Goal: Complete application form: Complete application form

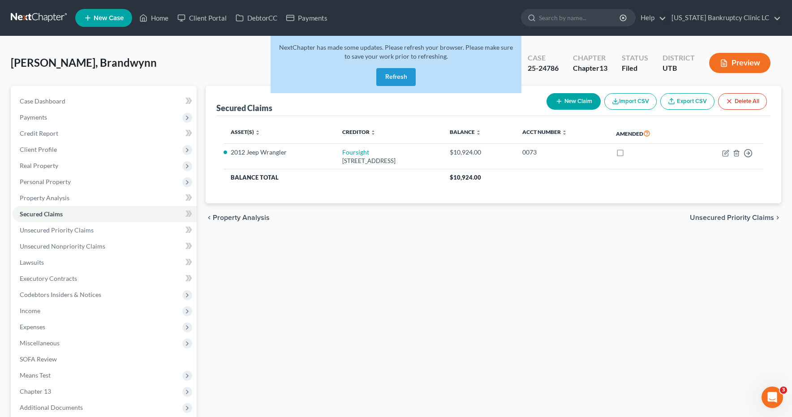
click at [395, 79] on button "Refresh" at bounding box center [395, 77] width 39 height 18
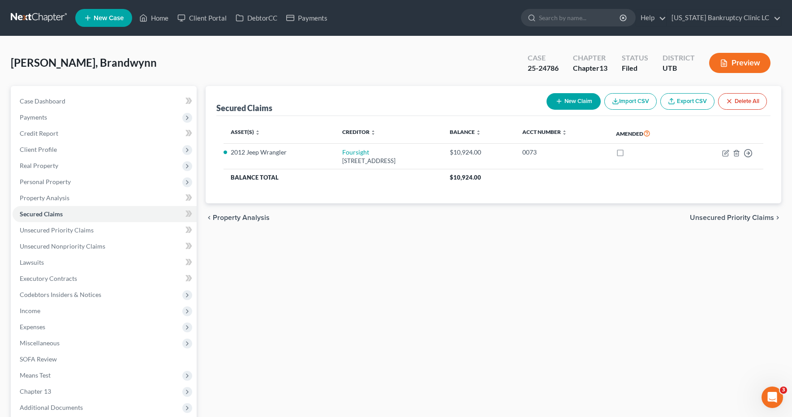
click at [38, 15] on link at bounding box center [39, 18] width 57 height 16
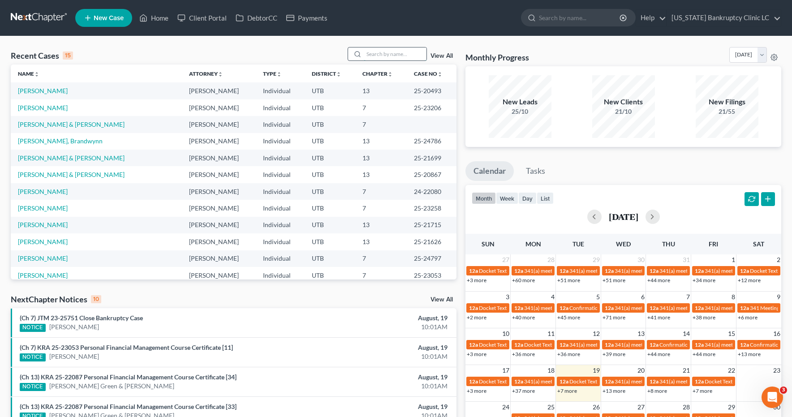
click at [381, 54] on input "search" at bounding box center [395, 54] width 63 height 13
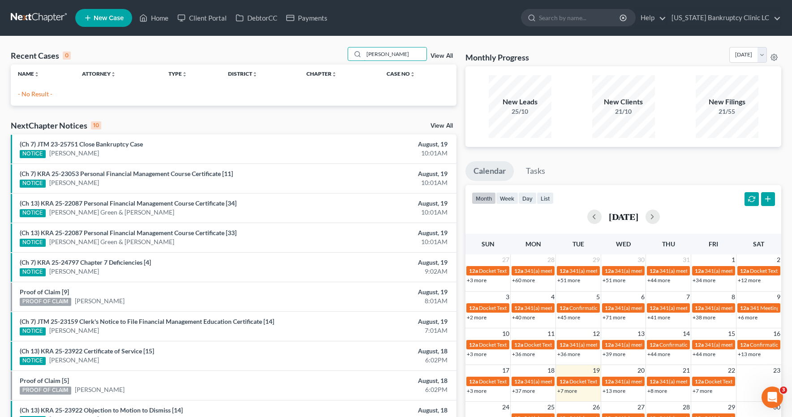
type input "[PERSON_NAME]"
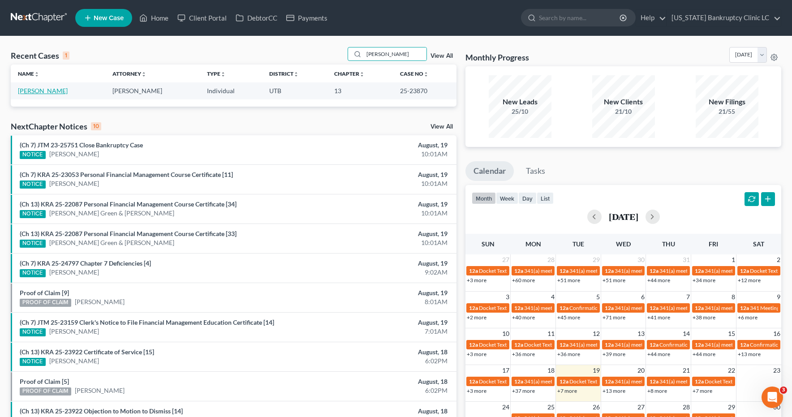
click at [43, 92] on link "[PERSON_NAME]" at bounding box center [43, 91] width 50 height 8
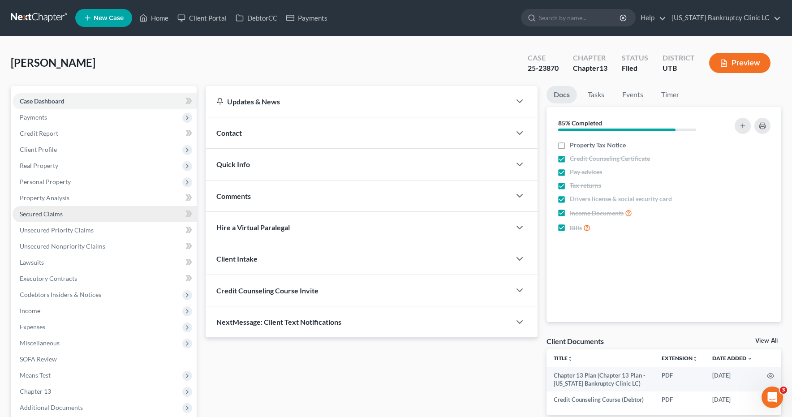
click at [40, 212] on span "Secured Claims" at bounding box center [41, 214] width 43 height 8
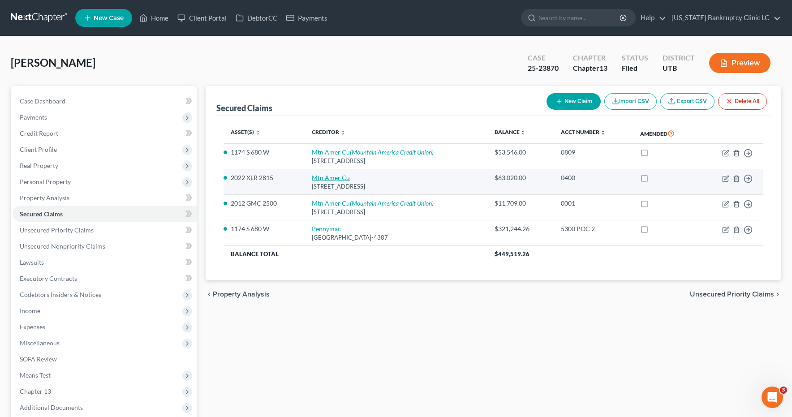
click at [322, 177] on link "Mtn Amer Cu" at bounding box center [331, 178] width 38 height 8
select select "46"
select select "0"
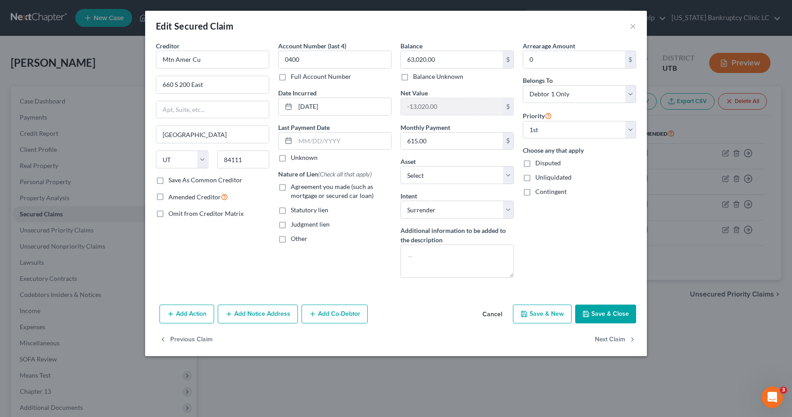
click at [291, 78] on label "Full Account Number" at bounding box center [321, 76] width 61 height 9
click at [294, 78] on input "Full Account Number" at bounding box center [297, 75] width 6 height 6
click at [337, 59] on input "0400" at bounding box center [334, 60] width 113 height 18
type input "0400 POC 5"
type input "63,646.05"
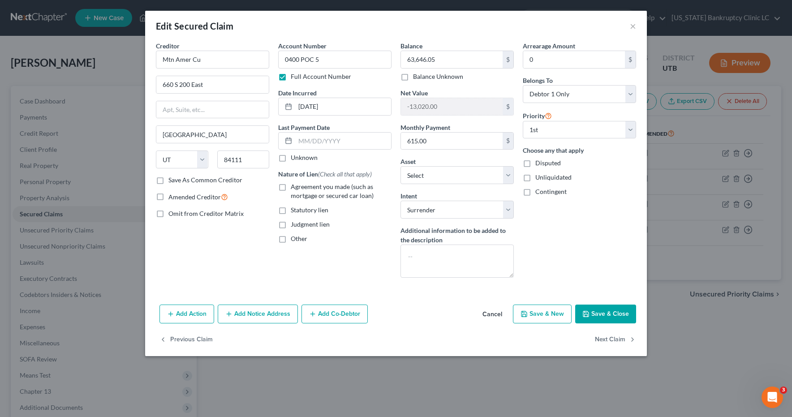
click at [291, 188] on label "Agreement you made (such as mortgage or secured car loan)" at bounding box center [341, 191] width 101 height 18
click at [294, 188] on input "Agreement you made (such as mortgage or secured car loan)" at bounding box center [297, 185] width 6 height 6
checkbox input "true"
click at [616, 318] on button "Save & Close" at bounding box center [605, 314] width 61 height 19
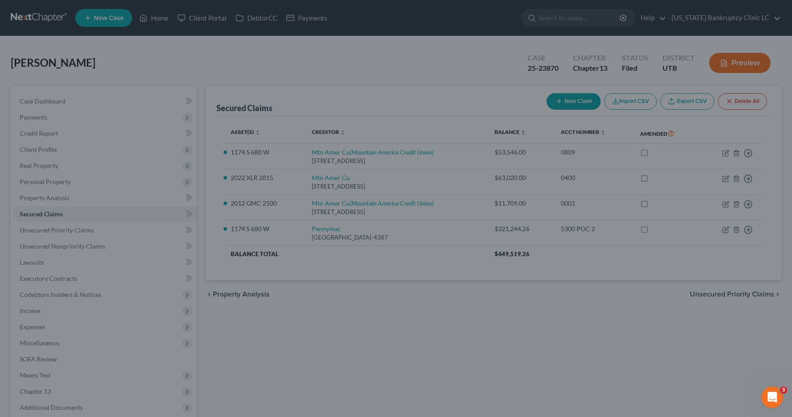
type input "-13,646.05"
select select "22"
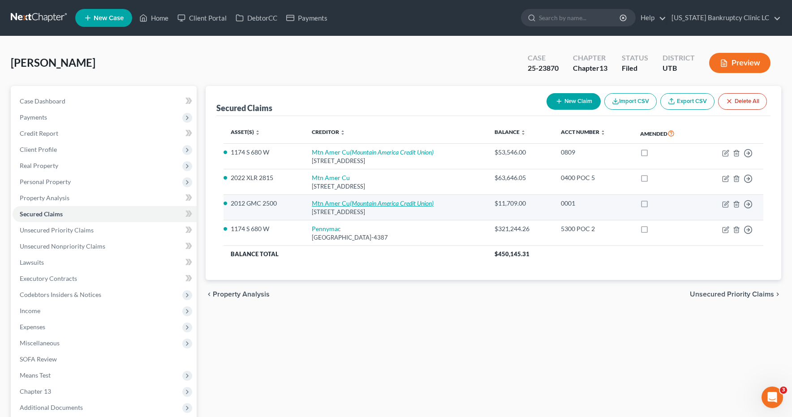
click at [341, 205] on link "Mtn Amer Cu (Mountain America Credit Union)" at bounding box center [373, 203] width 122 height 8
select select "46"
select select "0"
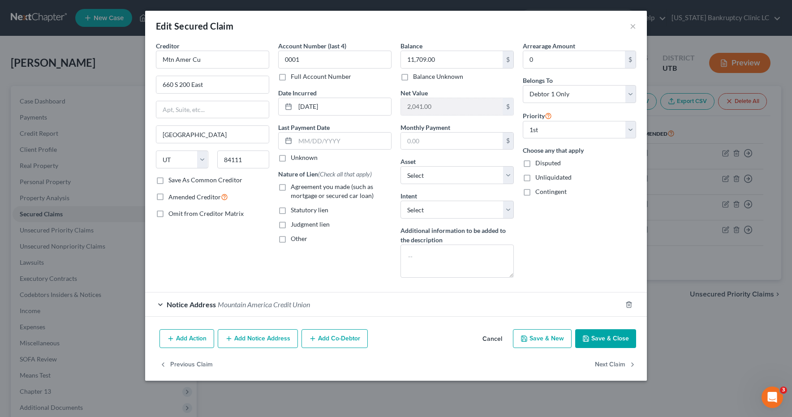
click at [291, 78] on label "Full Account Number" at bounding box center [321, 76] width 61 height 9
click at [294, 78] on input "Full Account Number" at bounding box center [297, 75] width 6 height 6
click at [311, 59] on input "0001" at bounding box center [334, 60] width 113 height 18
type input "0001 POC 4"
click at [291, 188] on label "Agreement you made (such as mortgage or secured car loan)" at bounding box center [341, 191] width 101 height 18
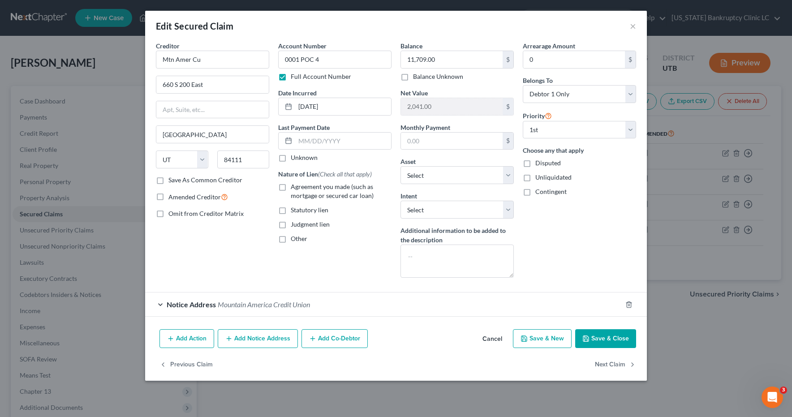
click at [294, 188] on input "Agreement you made (such as mortgage or secured car loan)" at bounding box center [297, 185] width 6 height 6
checkbox input "true"
click at [441, 61] on input "11,709.00" at bounding box center [452, 59] width 102 height 17
type input "11,388.83"
click at [609, 338] on button "Save & Close" at bounding box center [605, 338] width 61 height 19
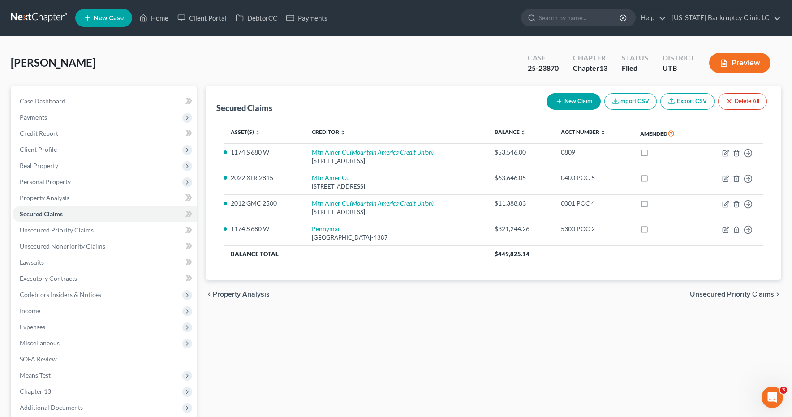
click at [26, 17] on link at bounding box center [39, 18] width 57 height 16
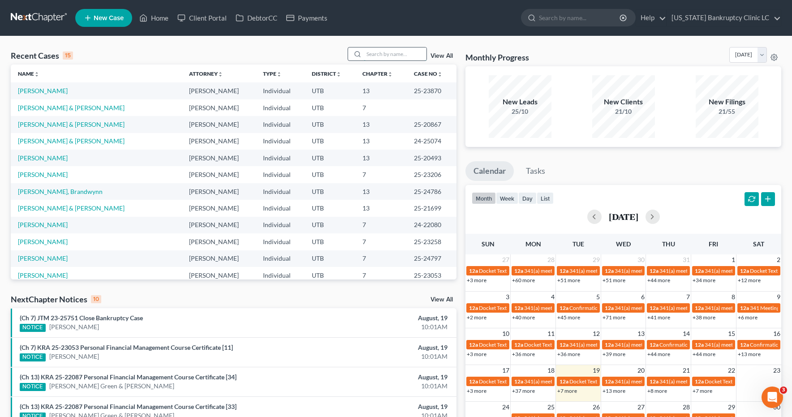
click at [404, 55] on input "search" at bounding box center [395, 54] width 63 height 13
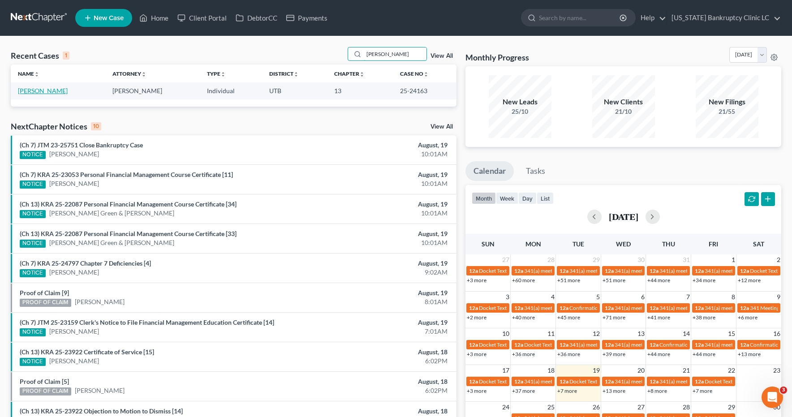
type input "[PERSON_NAME]"
click at [65, 90] on link "[PERSON_NAME]" at bounding box center [43, 91] width 50 height 8
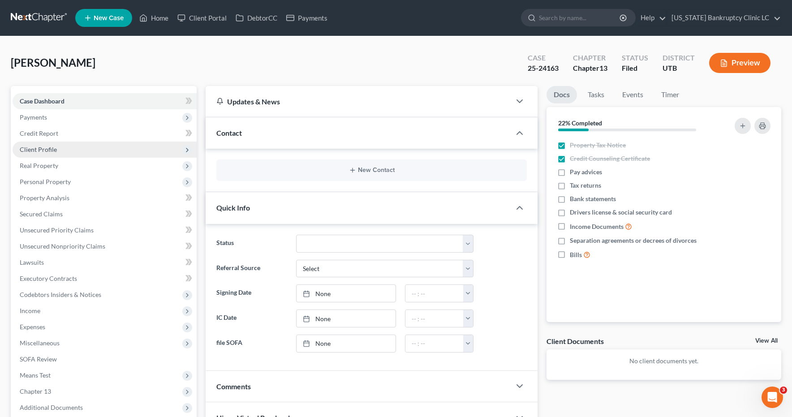
click at [35, 149] on span "Client Profile" at bounding box center [38, 150] width 37 height 8
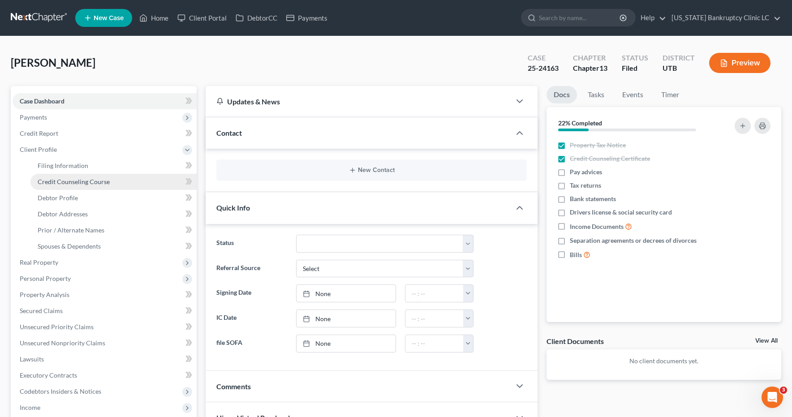
click at [89, 186] on link "Credit Counseling Course" at bounding box center [113, 182] width 166 height 16
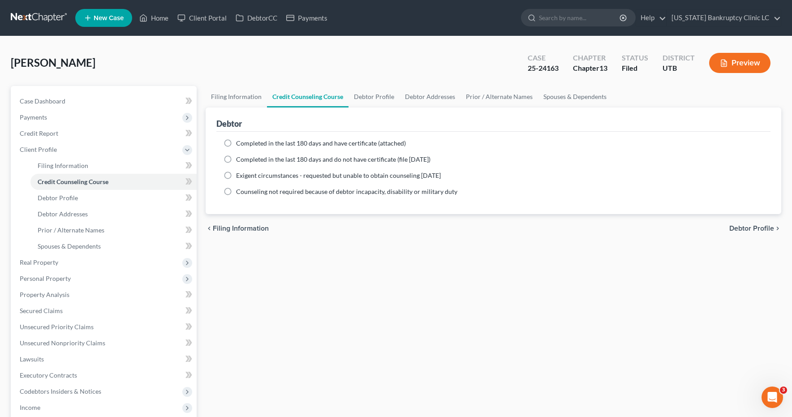
click at [236, 143] on label "Completed in the last 180 days and have certificate (attached)" at bounding box center [321, 143] width 170 height 9
click at [240, 143] on input "Completed in the last 180 days and have certificate (attached)" at bounding box center [243, 142] width 6 height 6
radio input "true"
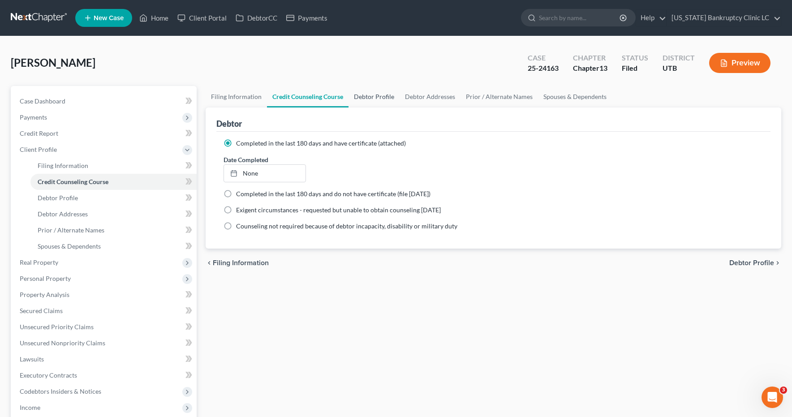
click at [368, 96] on link "Debtor Profile" at bounding box center [374, 97] width 51 height 22
select select "0"
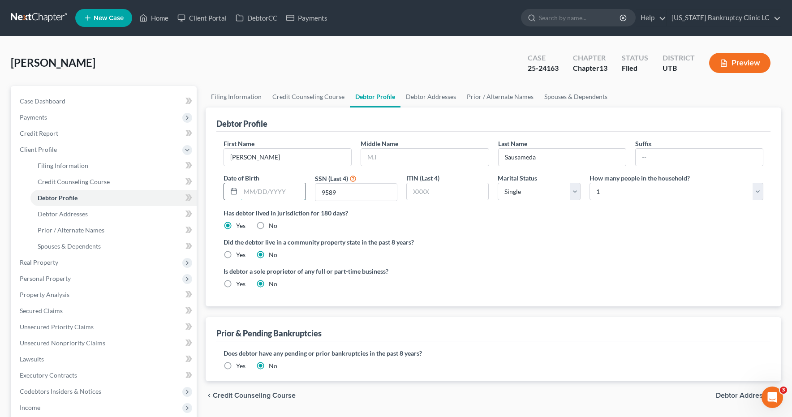
click at [290, 197] on input "text" at bounding box center [273, 191] width 65 height 17
type input "[DATE]"
click at [575, 192] on select "Select Single Married Separated Divorced Widowed" at bounding box center [539, 192] width 82 height 18
select select "1"
click at [437, 99] on link "Debtor Addresses" at bounding box center [431, 97] width 61 height 22
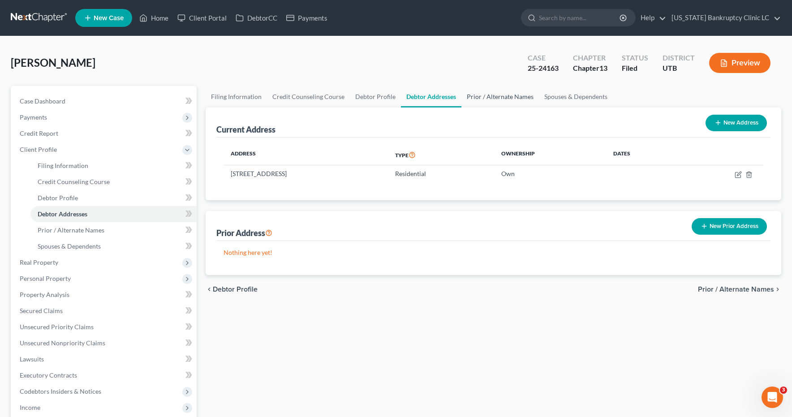
click at [497, 99] on link "Prior / Alternate Names" at bounding box center [501, 97] width 78 height 22
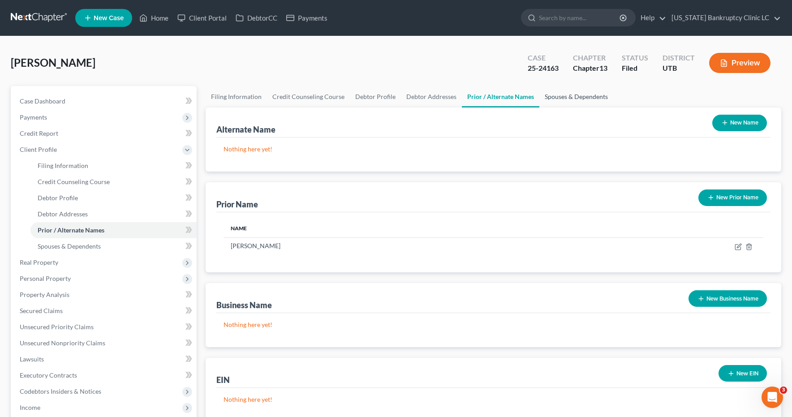
click at [570, 98] on link "Spouses & Dependents" at bounding box center [577, 97] width 74 height 22
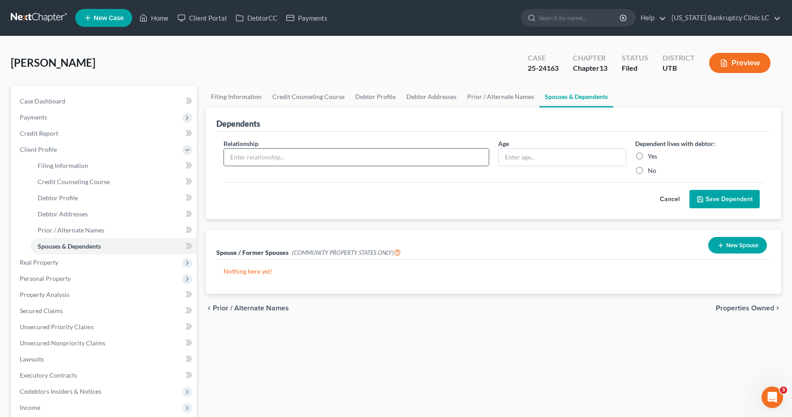
click at [392, 161] on input "text" at bounding box center [356, 157] width 265 height 17
type input "dependent child"
click at [531, 158] on input "text" at bounding box center [562, 157] width 127 height 17
type input "17"
click at [648, 155] on label "Yes" at bounding box center [652, 156] width 9 height 9
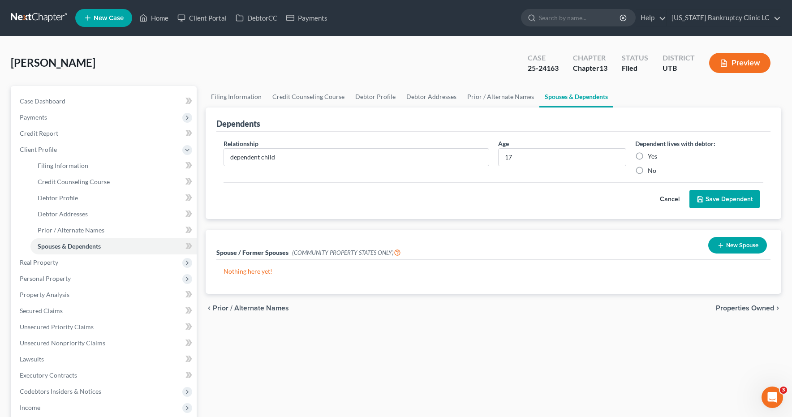
click at [652, 155] on input "Yes" at bounding box center [655, 155] width 6 height 6
radio input "true"
click at [359, 97] on link "Debtor Profile" at bounding box center [375, 97] width 51 height 22
select select "1"
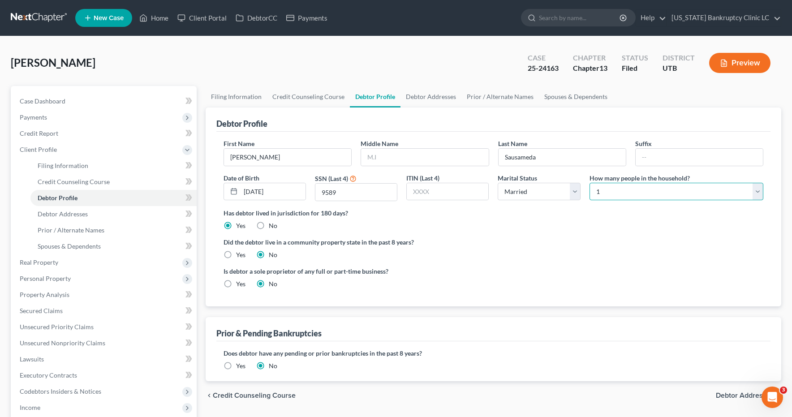
click at [758, 190] on select "Select 1 2 3 4 5 6 7 8 9 10 11 12 13 14 15 16 17 18 19 20" at bounding box center [677, 192] width 174 height 18
click at [759, 190] on select "Select 1 2 3 4 5 6 7 8 9 10 11 12 13 14 15 16 17 18 19 20" at bounding box center [677, 192] width 174 height 18
select select "2"
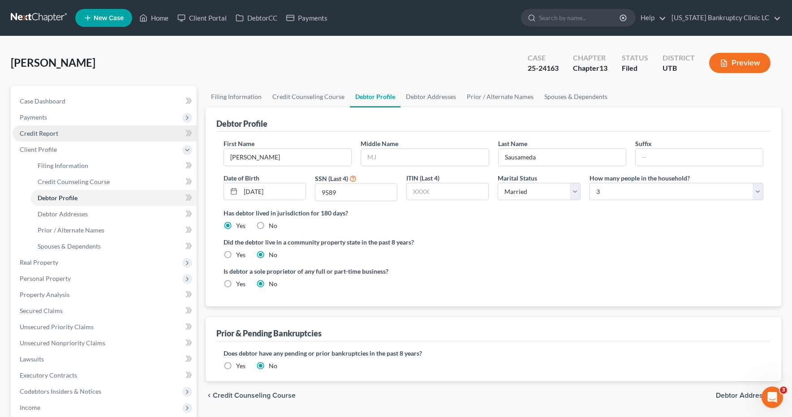
click at [57, 137] on link "Credit Report" at bounding box center [105, 133] width 184 height 16
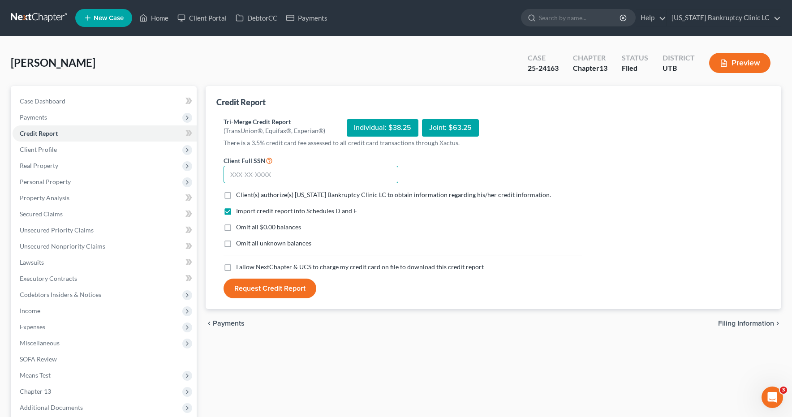
click at [279, 172] on input "text" at bounding box center [311, 175] width 175 height 18
type input "528-49-9589"
click at [236, 195] on label "Client(s) authorize(s) [US_STATE] Bankruptcy Clinic LC to obtain information re…" at bounding box center [393, 194] width 315 height 9
click at [240, 195] on input "Client(s) authorize(s) [US_STATE] Bankruptcy Clinic LC to obtain information re…" at bounding box center [243, 193] width 6 height 6
checkbox input "true"
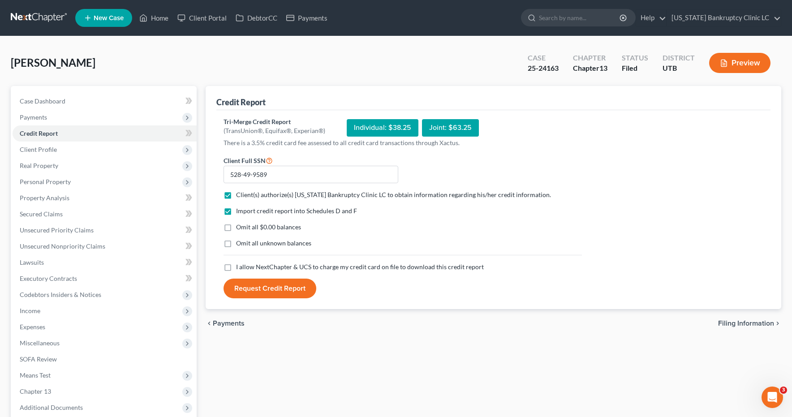
click at [236, 229] on label "Omit all $0.00 balances" at bounding box center [268, 227] width 65 height 9
click at [240, 229] on input "Omit all $0.00 balances" at bounding box center [243, 226] width 6 height 6
checkbox input "true"
click at [236, 245] on label "Omit all unknown balances" at bounding box center [273, 243] width 75 height 9
click at [240, 245] on input "Omit all unknown balances" at bounding box center [243, 242] width 6 height 6
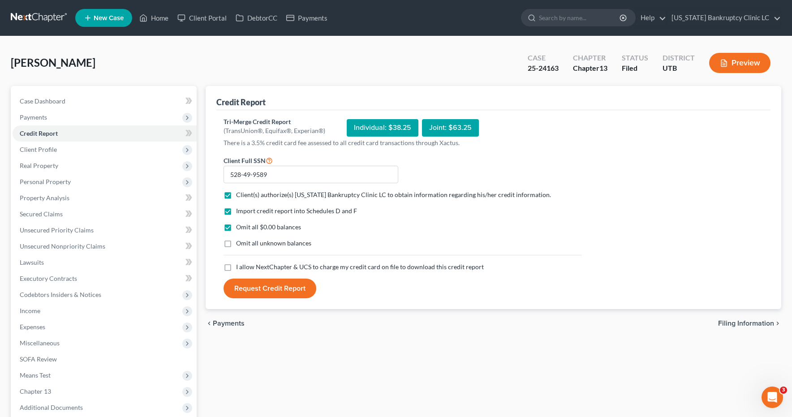
checkbox input "true"
click at [236, 269] on label "I allow NextChapter & UCS to charge my credit card on file to download this cre…" at bounding box center [360, 267] width 248 height 9
click at [240, 268] on input "I allow NextChapter & UCS to charge my credit card on file to download this cre…" at bounding box center [243, 266] width 6 height 6
checkbox input "true"
click at [257, 292] on button "Request Credit Report" at bounding box center [270, 289] width 93 height 20
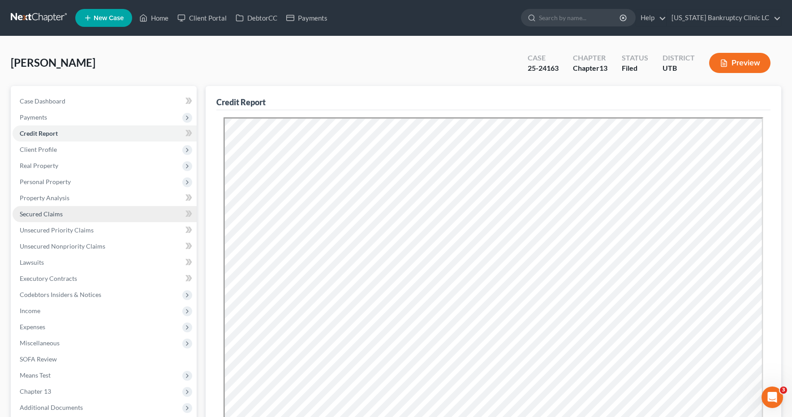
click at [40, 215] on span "Secured Claims" at bounding box center [41, 214] width 43 height 8
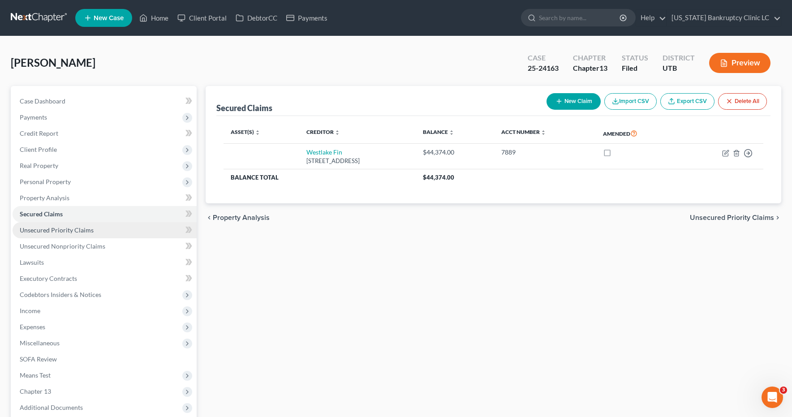
click at [59, 231] on span "Unsecured Priority Claims" at bounding box center [57, 230] width 74 height 8
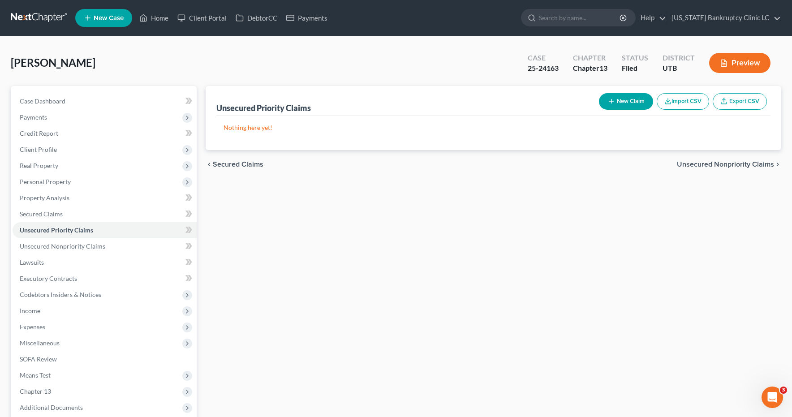
click at [612, 100] on line "button" at bounding box center [612, 101] width 0 height 4
select select "0"
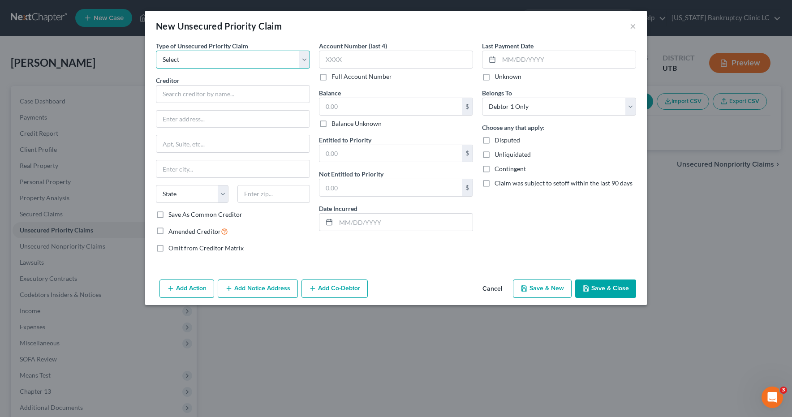
click at [303, 56] on select "Select Taxes & Other Government Units Domestic Support Obligations Extensions o…" at bounding box center [233, 60] width 154 height 18
select select "0"
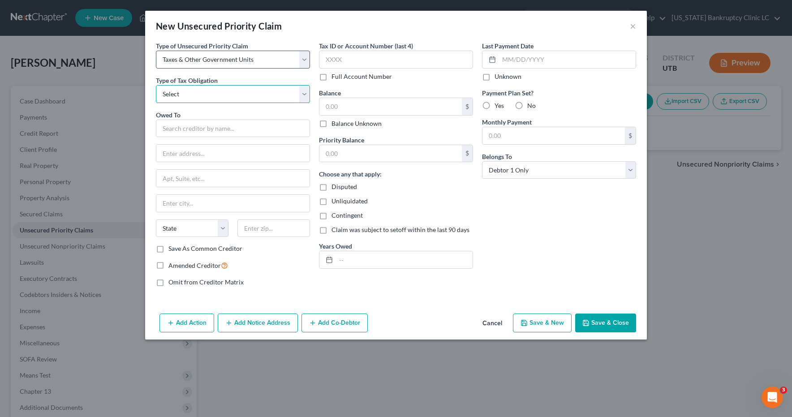
click at [270, 93] on select "Select Federal City State Franchise Tax Board Other" at bounding box center [233, 94] width 154 height 18
select select "0"
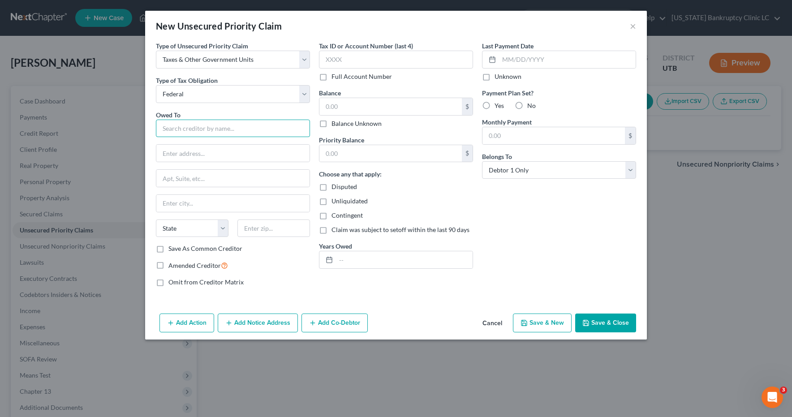
click at [259, 126] on input "text" at bounding box center [233, 129] width 154 height 18
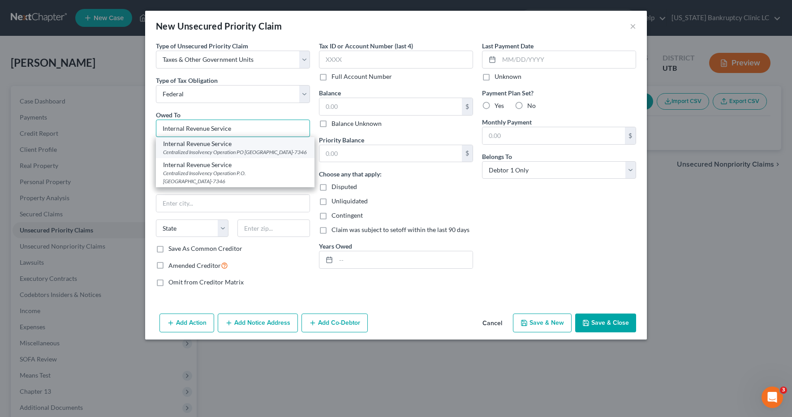
type input "Internal Revenue Service"
click at [227, 152] on div "Centralized Insolvency Operation PO [GEOGRAPHIC_DATA]-7346" at bounding box center [235, 152] width 144 height 8
type input "Centralized Insolvency Operation"
type input "PO Box 7346"
type input "[GEOGRAPHIC_DATA]"
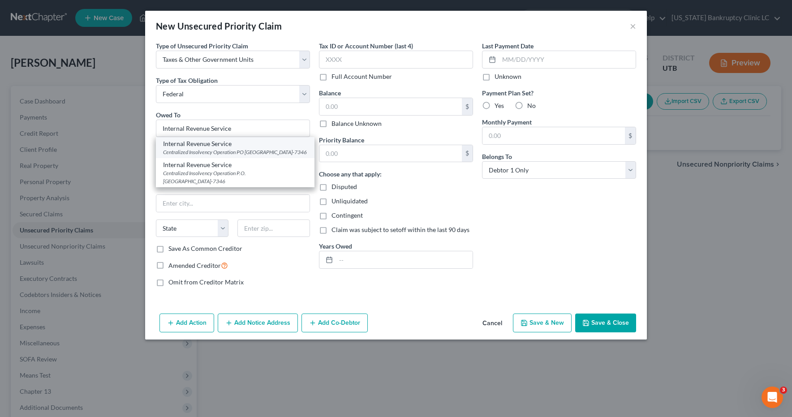
select select "39"
type input "19101-7346"
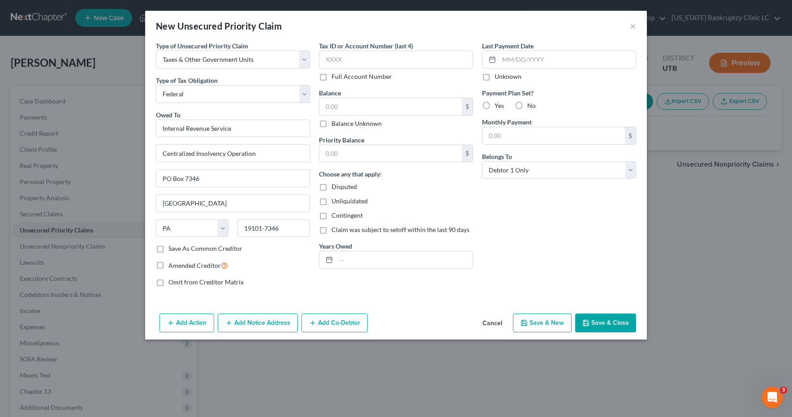
click at [542, 321] on button "Save & New" at bounding box center [542, 323] width 59 height 19
select select "0"
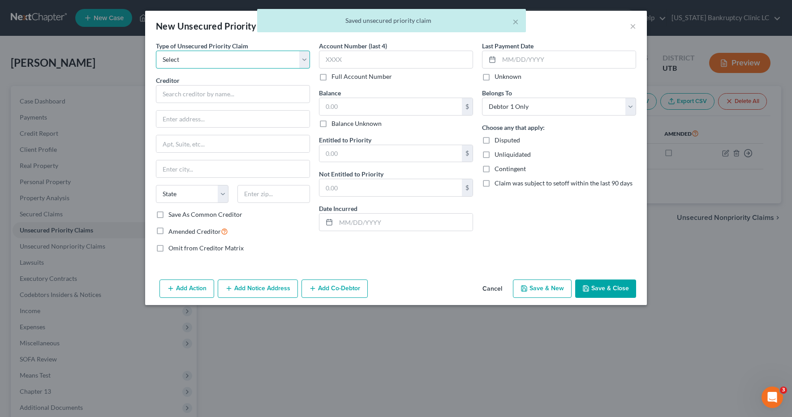
click at [307, 59] on select "Select Taxes & Other Government Units Domestic Support Obligations Extensions o…" at bounding box center [233, 60] width 154 height 18
select select "0"
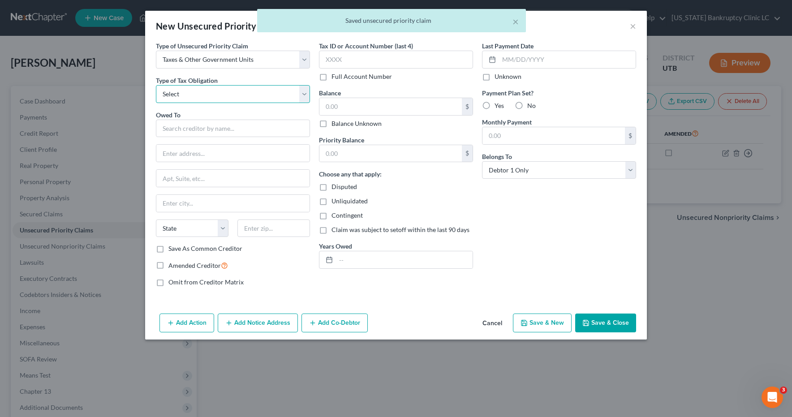
click at [302, 93] on select "Select Federal City State Franchise Tax Board Other" at bounding box center [233, 94] width 154 height 18
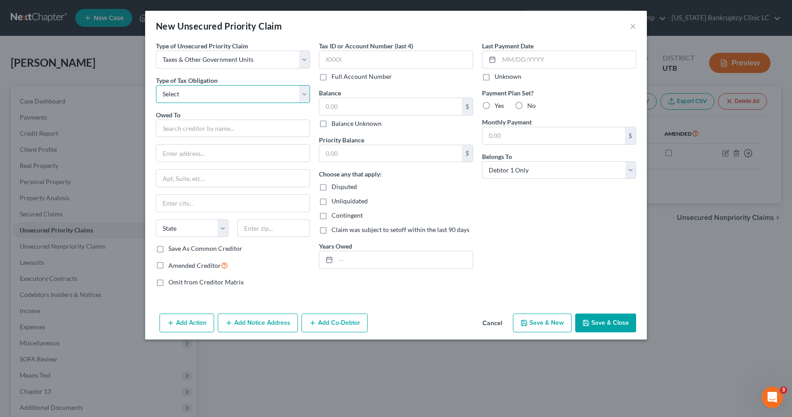
select select "2"
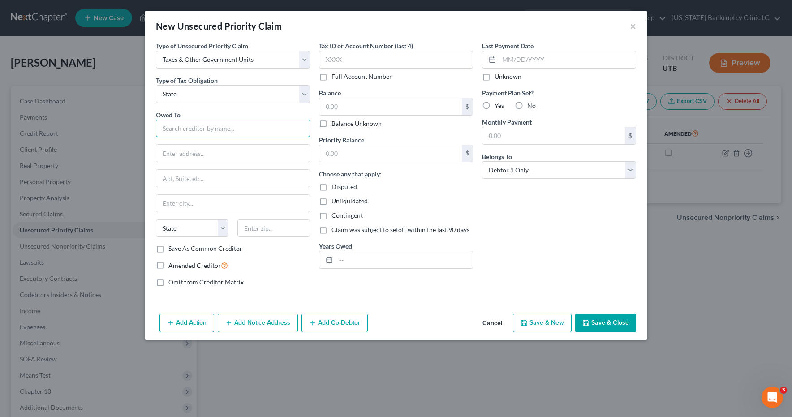
click at [268, 134] on input "text" at bounding box center [233, 129] width 154 height 18
type input "[US_STATE] State Tax Commission"
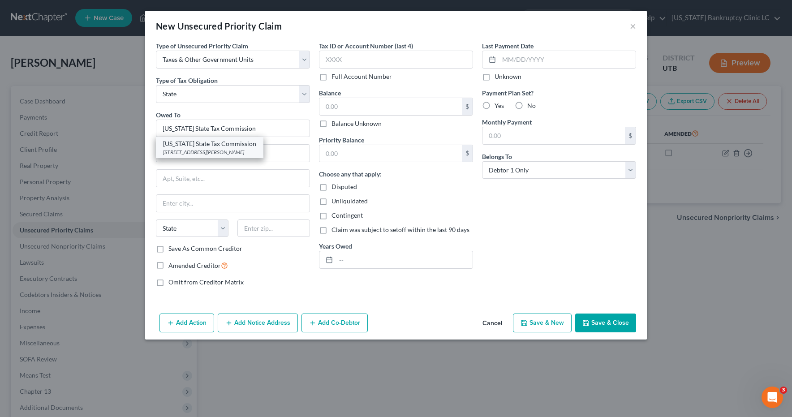
click at [256, 156] on div "[STREET_ADDRESS][PERSON_NAME]" at bounding box center [209, 152] width 93 height 8
type input "[STREET_ADDRESS]"
type input "Special Services Division, [PERSON_NAME]"
type input "[GEOGRAPHIC_DATA]"
select select "46"
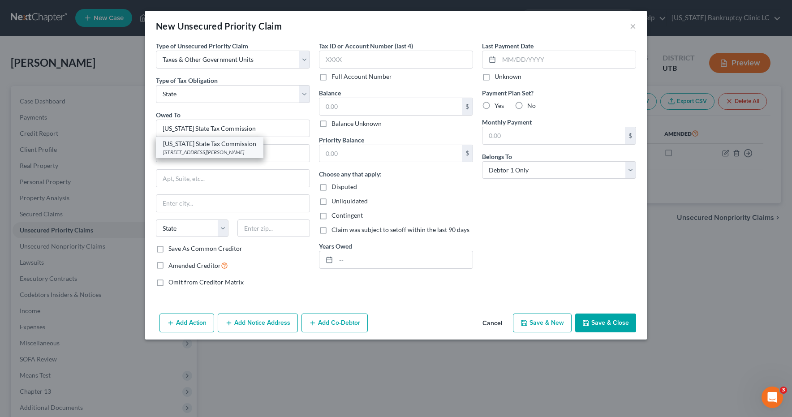
type input "84134"
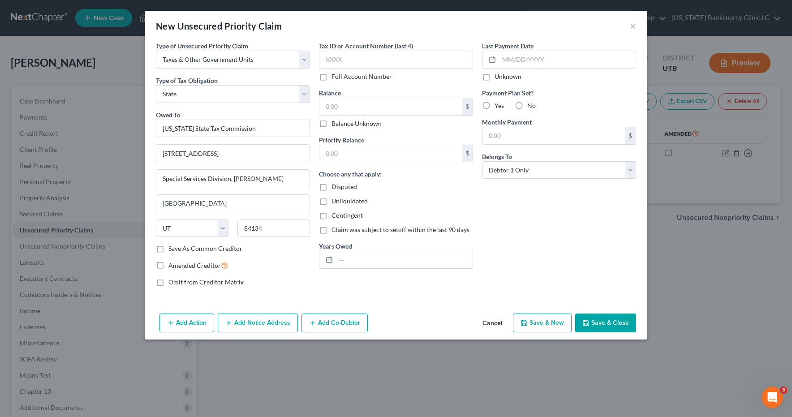
click at [596, 325] on button "Save & Close" at bounding box center [605, 323] width 61 height 19
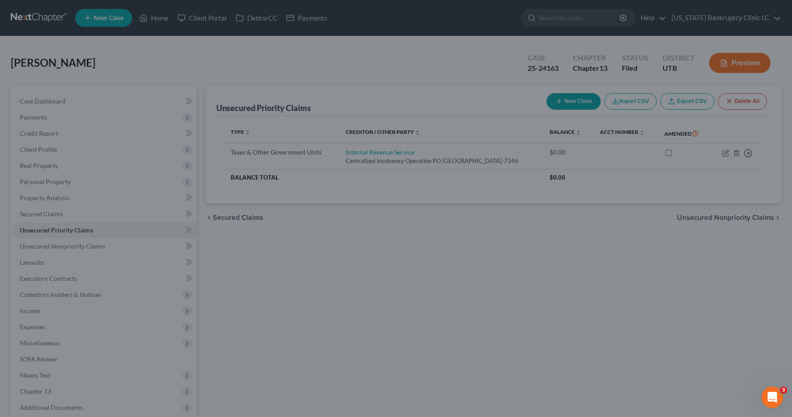
type input "0.00"
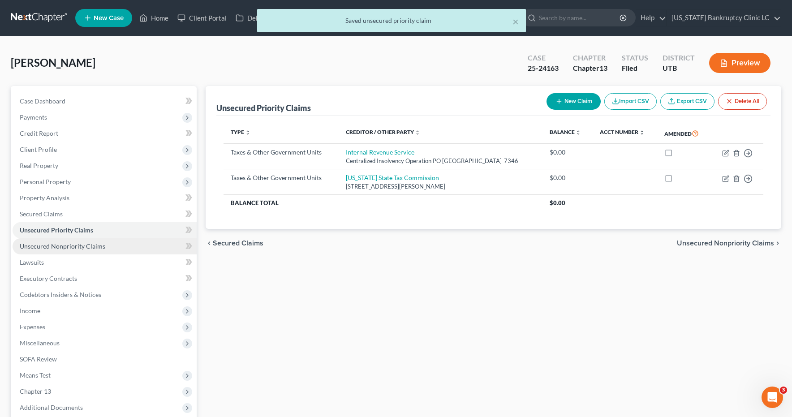
click at [74, 247] on span "Unsecured Nonpriority Claims" at bounding box center [63, 246] width 86 height 8
